Goal: Find contact information: Obtain details needed to contact an individual or organization

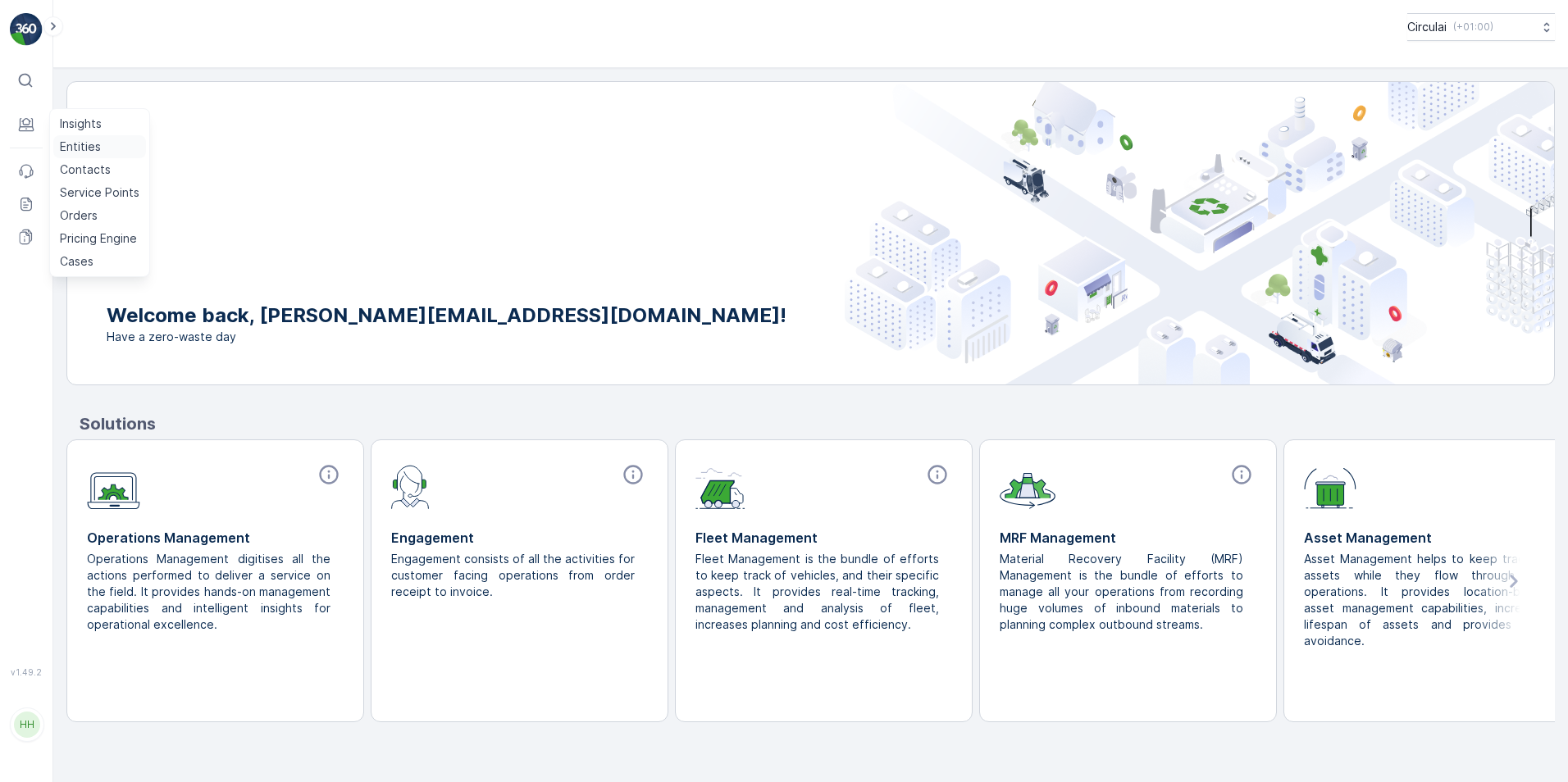
click at [60, 142] on p "Entities" at bounding box center [81, 147] width 41 height 17
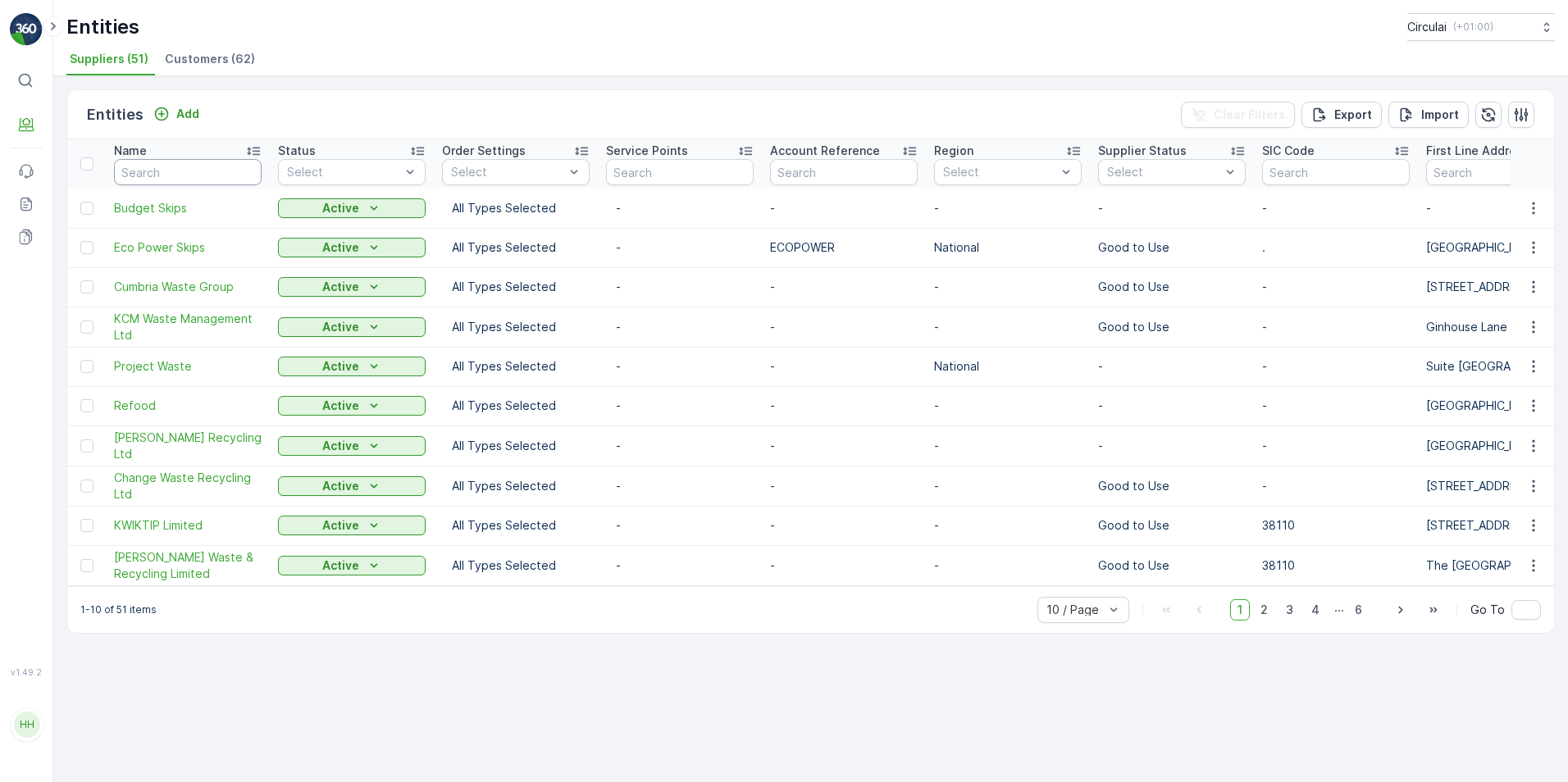
click at [168, 176] on input "text" at bounding box center [187, 172] width 148 height 26
type input "beau"
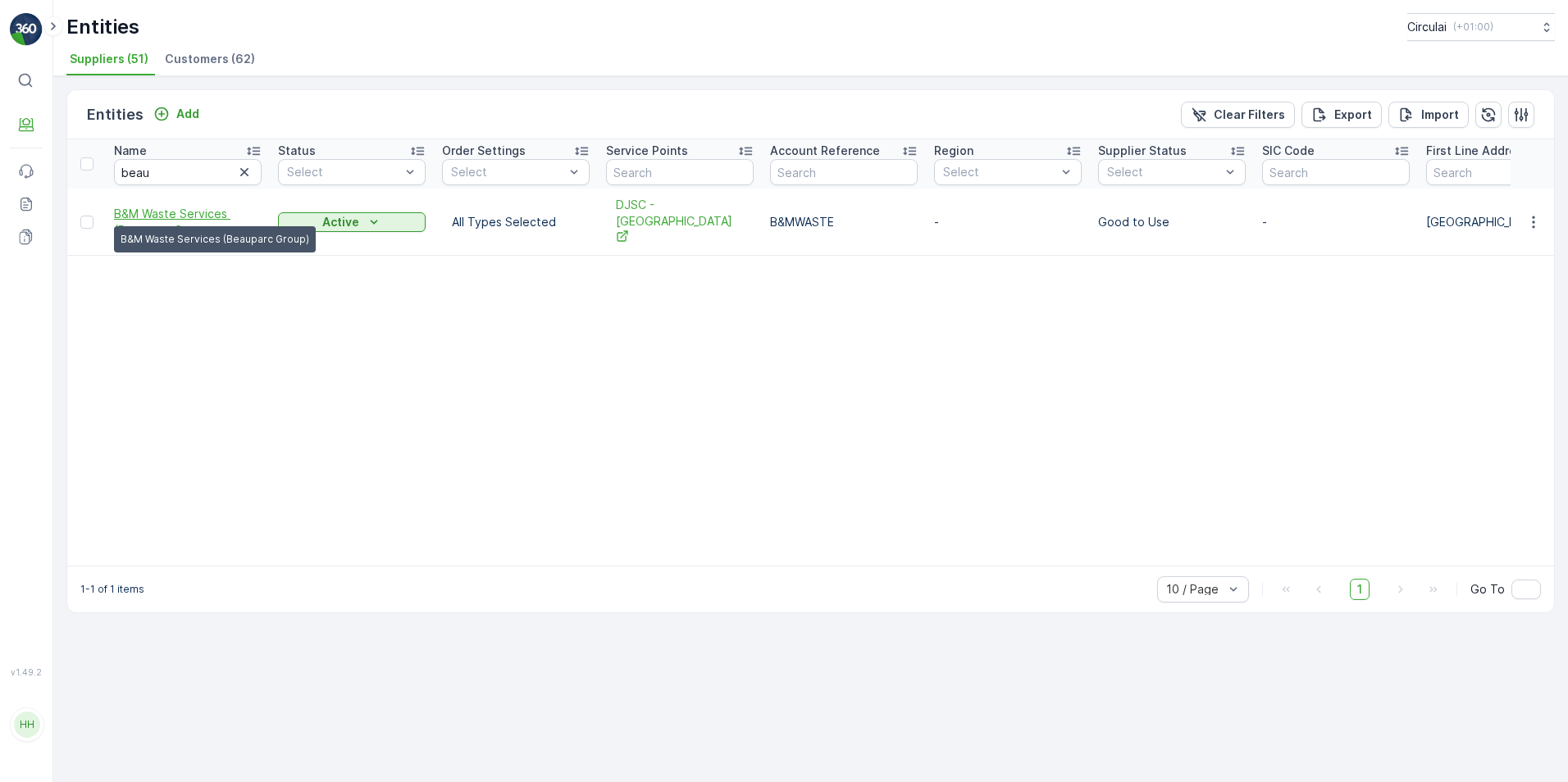
click at [170, 207] on span "B&M Waste Services (Beauparc Gro..." at bounding box center [187, 222] width 148 height 33
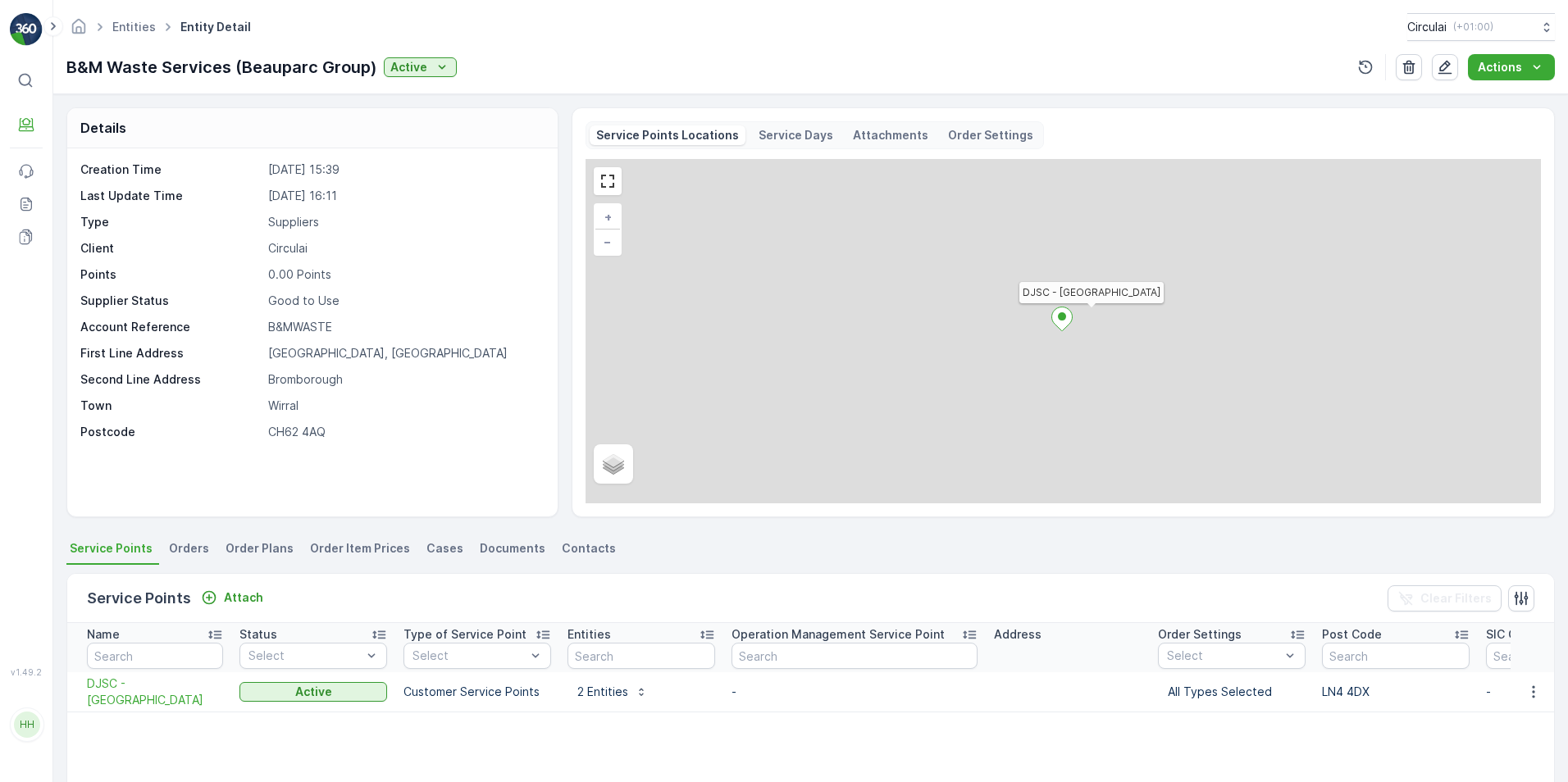
click at [587, 547] on span "Contacts" at bounding box center [589, 548] width 54 height 17
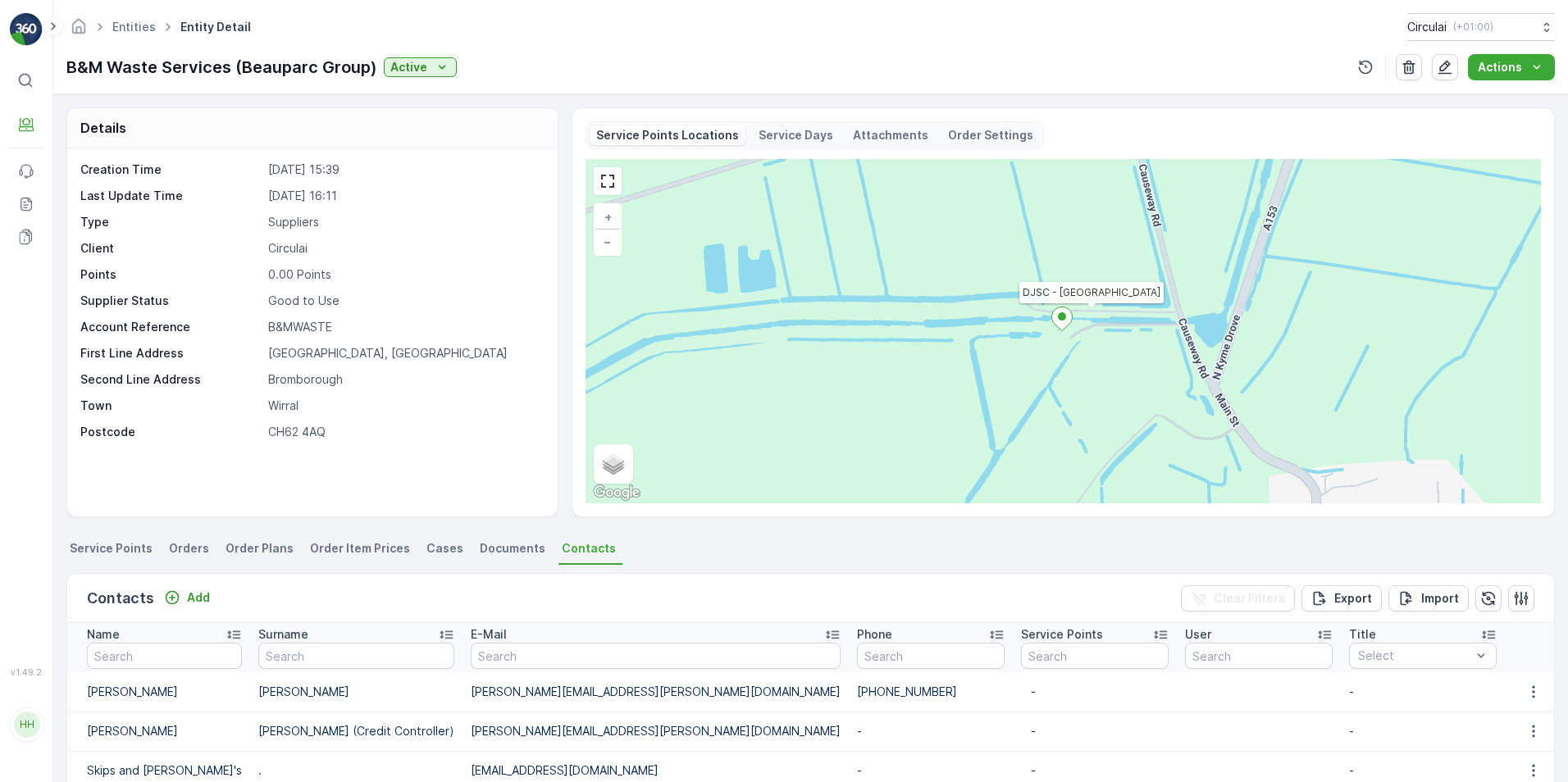
scroll to position [328, 0]
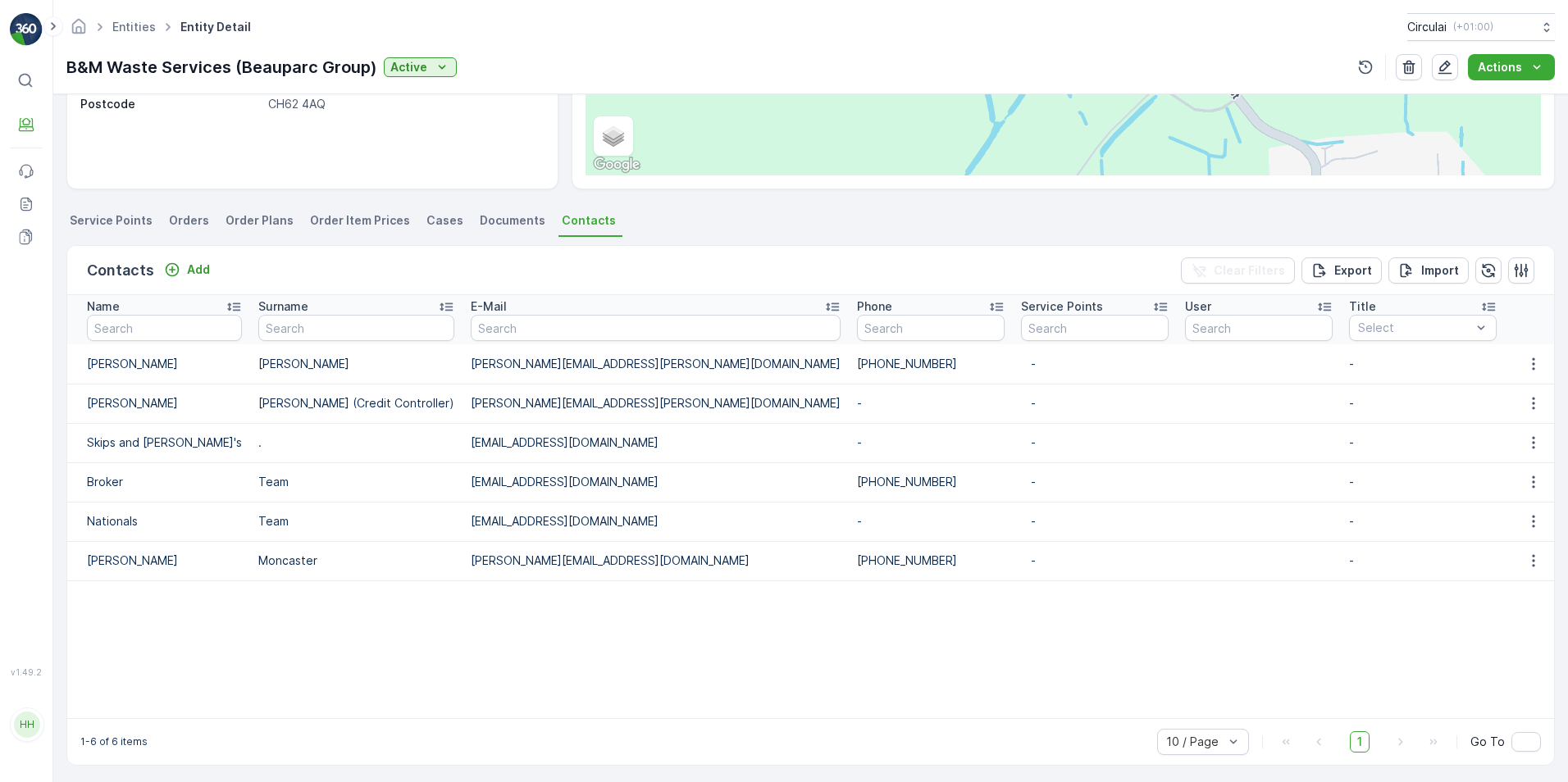
drag, startPoint x: 703, startPoint y: 476, endPoint x: 601, endPoint y: 476, distance: 102.0
click at [849, 476] on td "[PHONE_NUMBER]" at bounding box center [931, 482] width 164 height 40
copy td "[PHONE_NUMBER]"
